Goal: Information Seeking & Learning: Learn about a topic

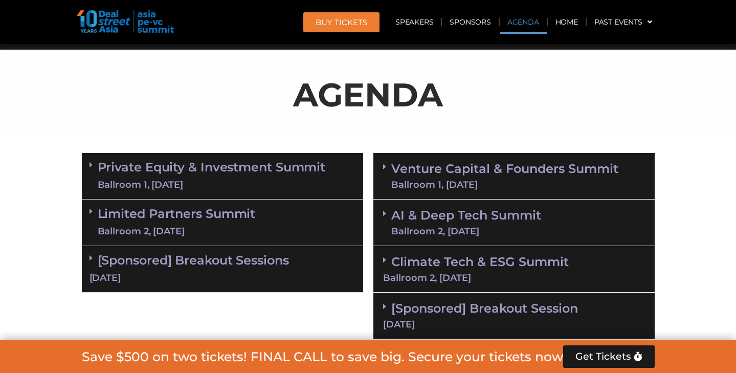
scroll to position [530, 0]
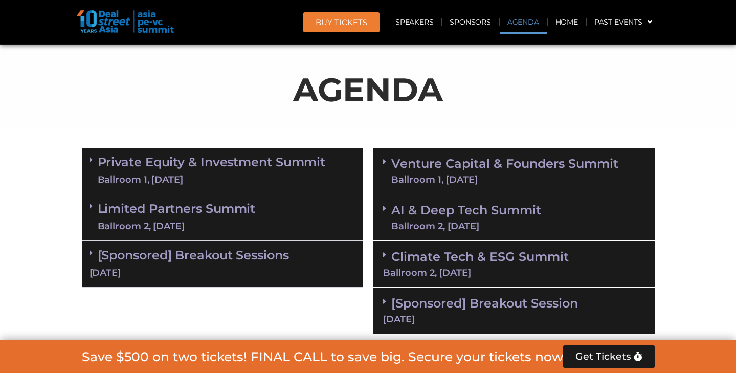
click at [238, 206] on link "Limited Partners [GEOGRAPHIC_DATA] 2, [DATE]" at bounding box center [177, 217] width 158 height 31
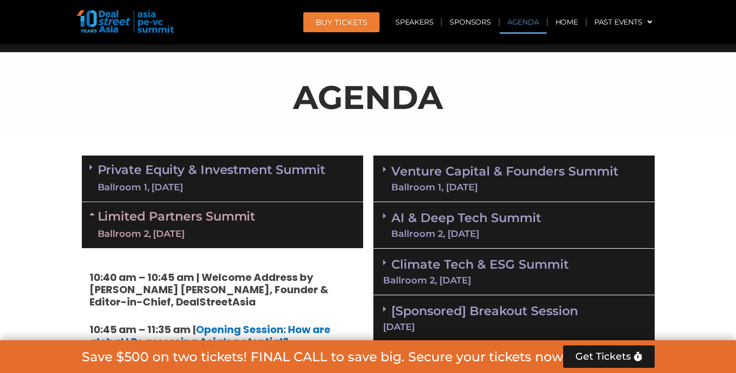
scroll to position [512, 0]
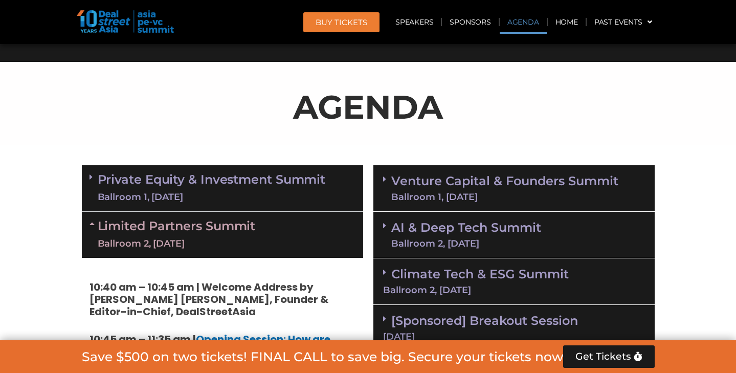
click at [245, 181] on link "Private Equity & Investment Summit Ballroom 1, [DATE]" at bounding box center [212, 188] width 228 height 31
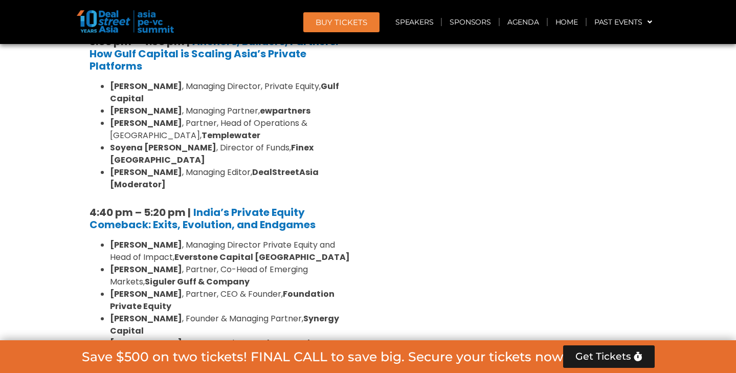
scroll to position [1846, 0]
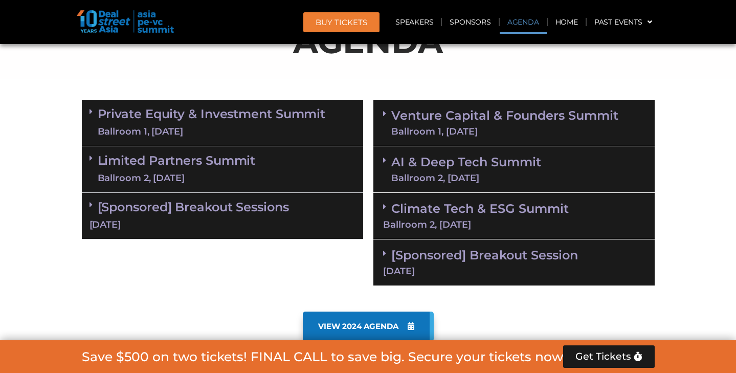
scroll to position [581, 0]
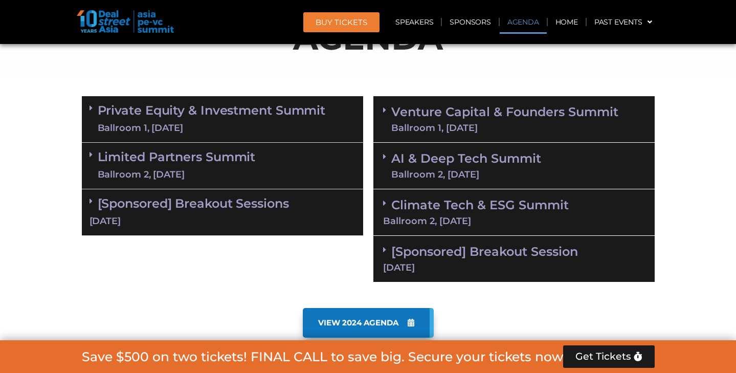
click at [277, 115] on link "Private Equity & Investment Summit Ballroom 1, 10 Sept" at bounding box center [212, 119] width 228 height 31
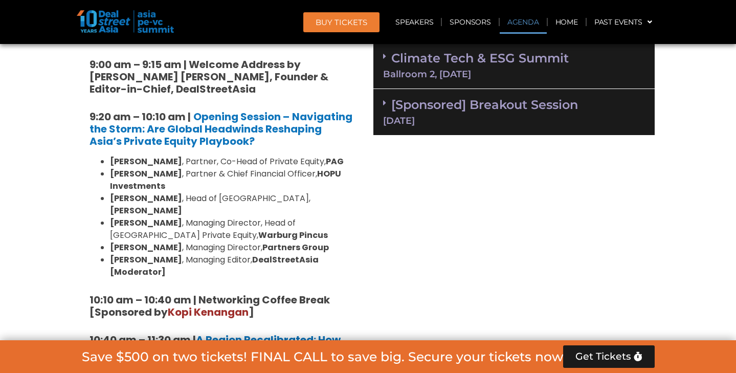
scroll to position [731, 0]
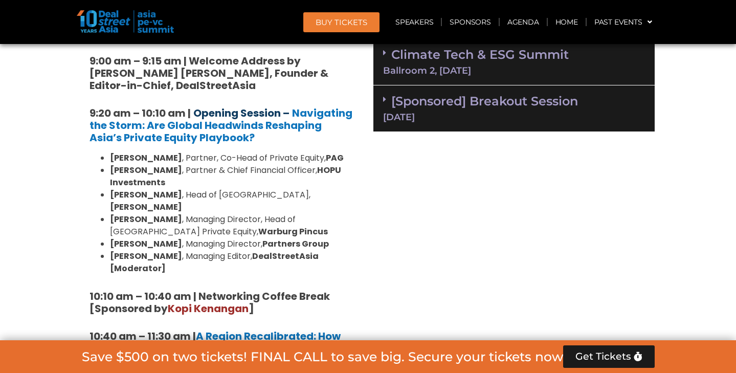
click at [272, 116] on link "Opening Session –" at bounding box center [241, 113] width 96 height 14
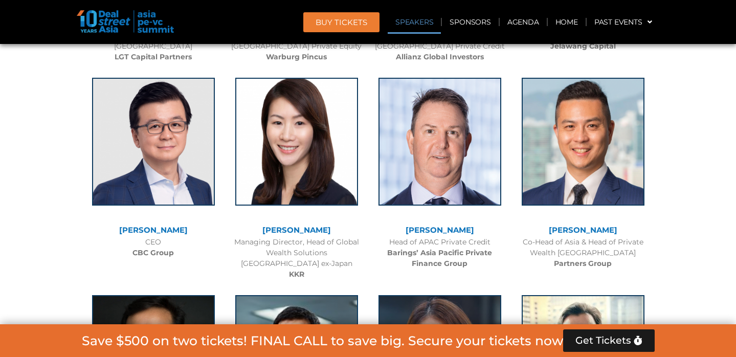
scroll to position [6213, 0]
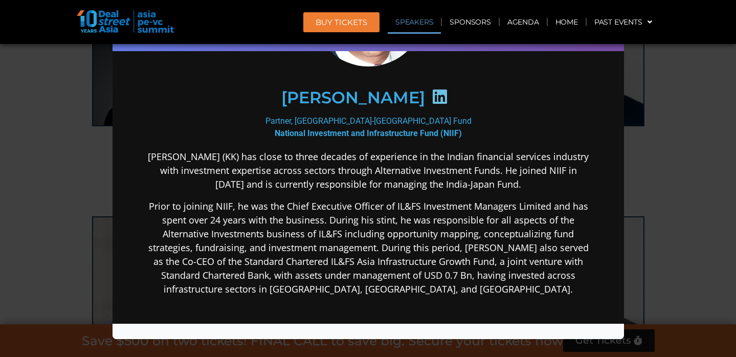
scroll to position [66, 0]
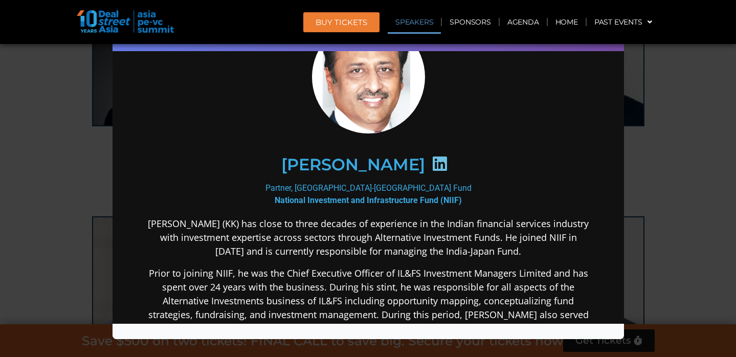
click at [678, 145] on div "Speaker Profile ×" at bounding box center [368, 178] width 736 height 357
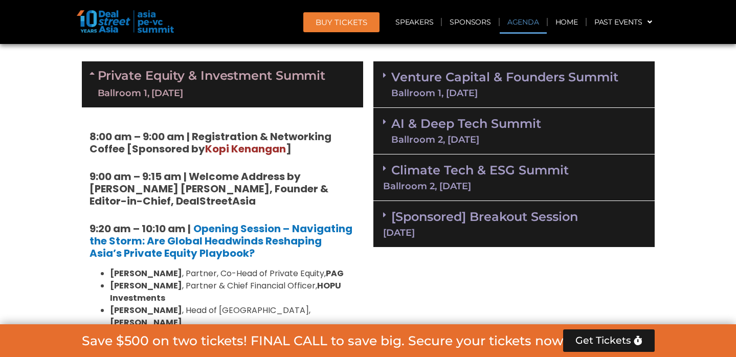
scroll to position [726, 0]
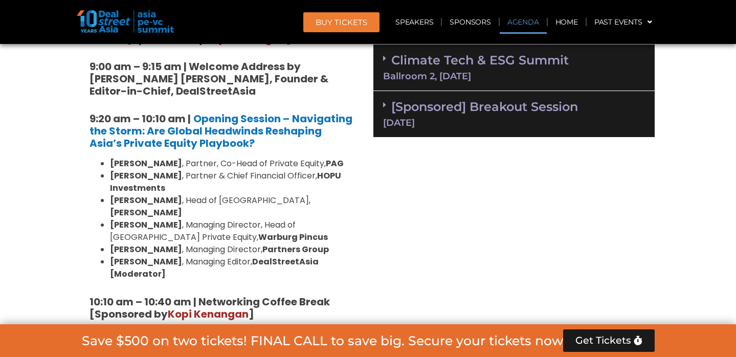
click at [436, 63] on link "Climate Tech & ESG Summit Ballroom 2, 11 Sept" at bounding box center [514, 67] width 262 height 28
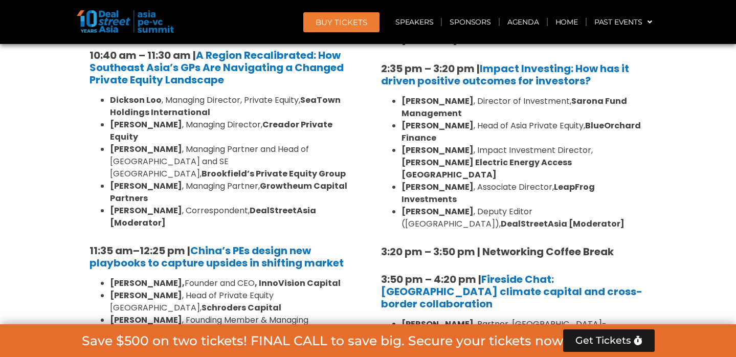
scroll to position [1019, 0]
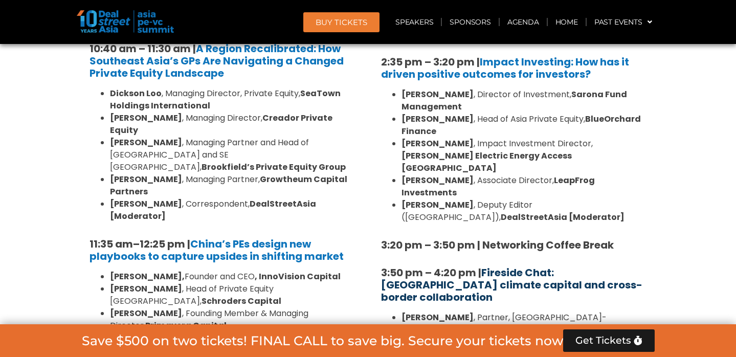
click at [496, 265] on link "Fireside Chat: [GEOGRAPHIC_DATA] climate capital and cross-border collaboration" at bounding box center [511, 284] width 261 height 39
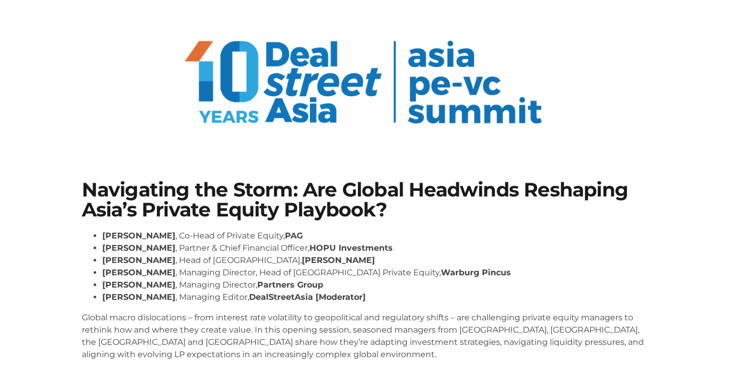
scroll to position [39, 0]
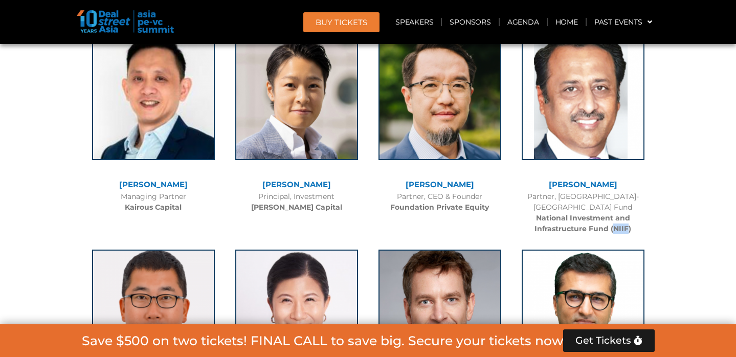
scroll to position [2107, 0]
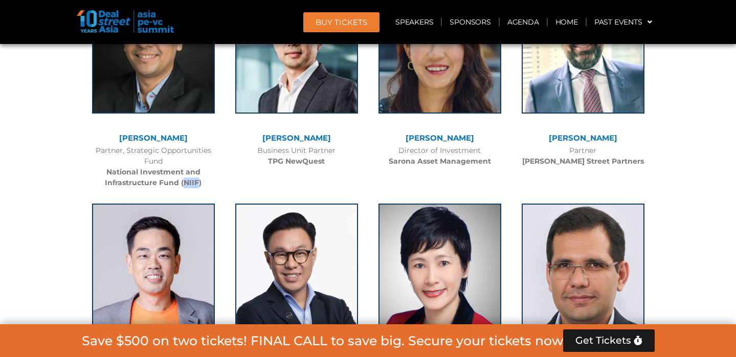
click at [219, 177] on div "Partner, Strategic Opportunities Fund National Investment and Infrastructure Fu…" at bounding box center [153, 166] width 133 height 43
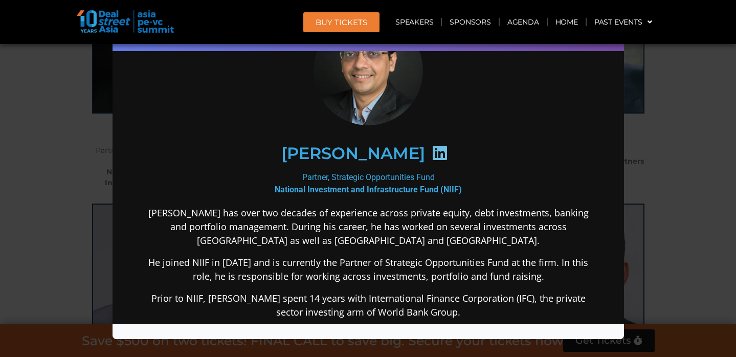
scroll to position [68, 0]
click at [45, 242] on div "Speaker Profile ×" at bounding box center [368, 178] width 736 height 357
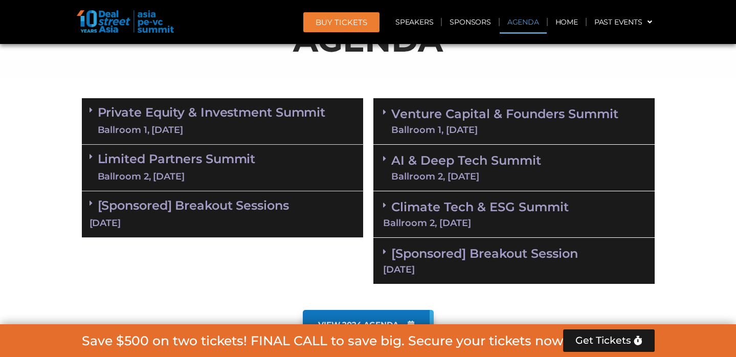
scroll to position [581, 0]
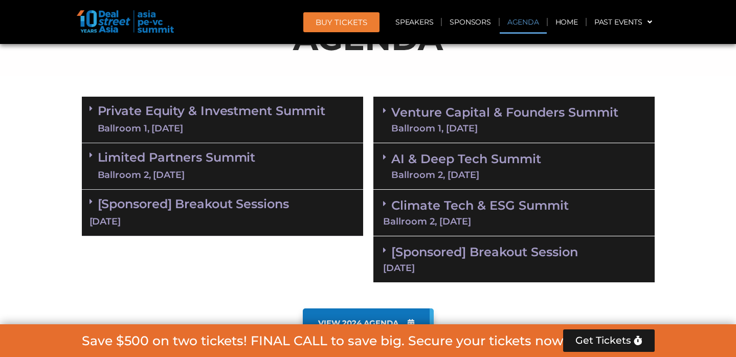
click at [456, 207] on link "Climate Tech & ESG Summit Ballroom 2, 11 Sept" at bounding box center [514, 212] width 262 height 28
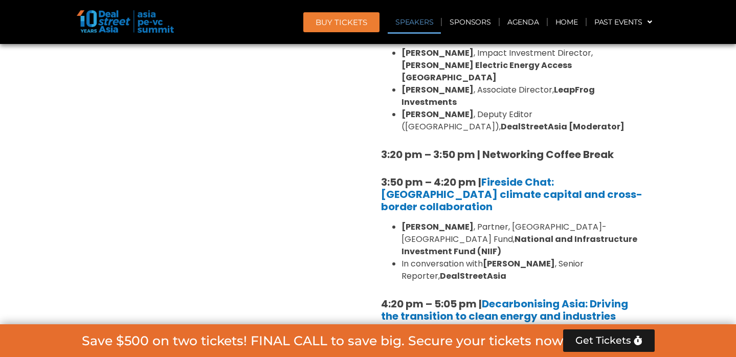
scroll to position [1107, 0]
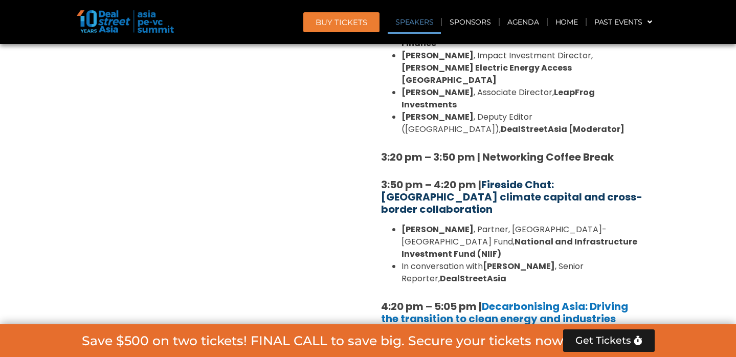
click at [506, 177] on link "Fireside Chat: [GEOGRAPHIC_DATA] climate capital and cross-border collaboration" at bounding box center [511, 196] width 261 height 39
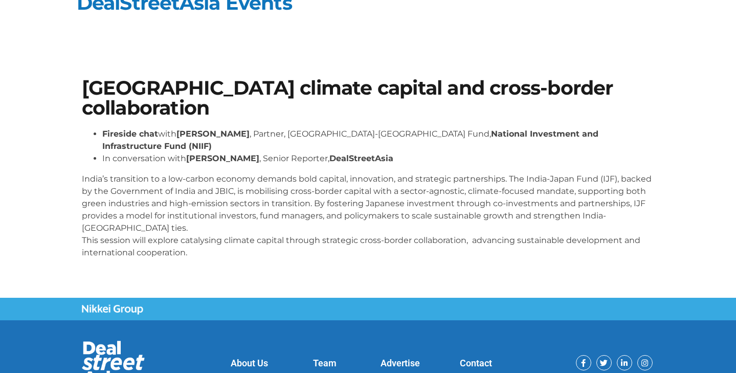
scroll to position [23, 0]
